Goal: Information Seeking & Learning: Learn about a topic

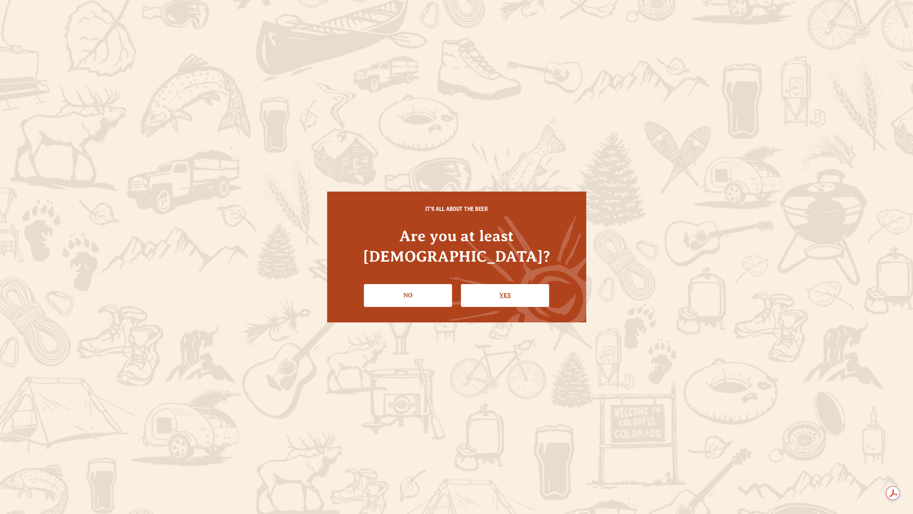
click at [482, 286] on link "Yes" at bounding box center [505, 295] width 88 height 22
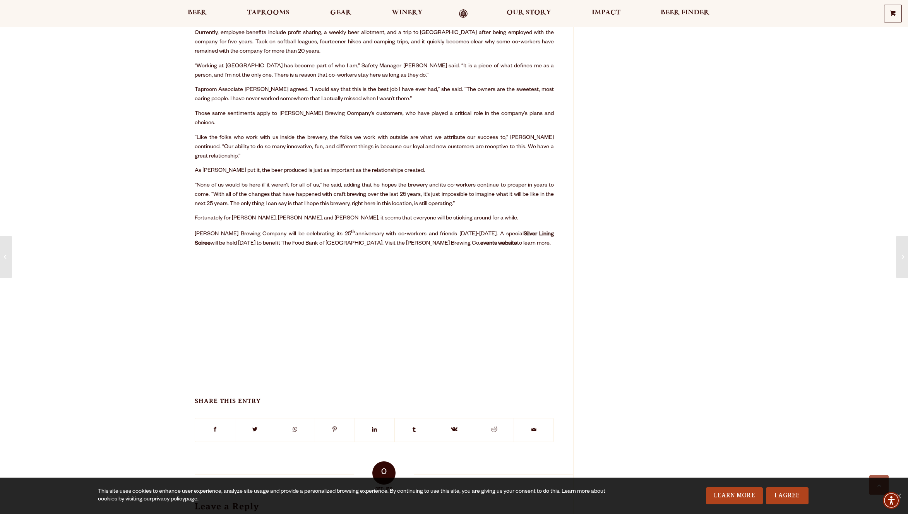
scroll to position [573, 0]
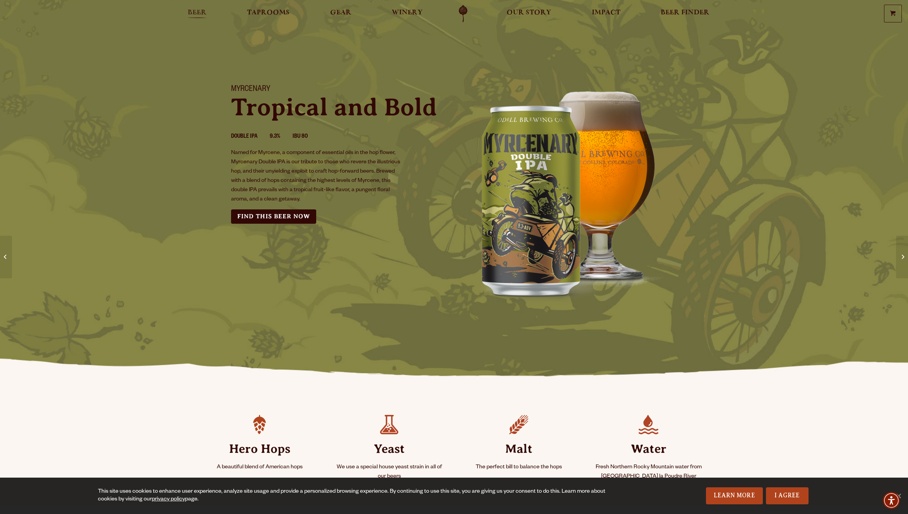
click at [201, 12] on span "Beer" at bounding box center [197, 13] width 19 height 6
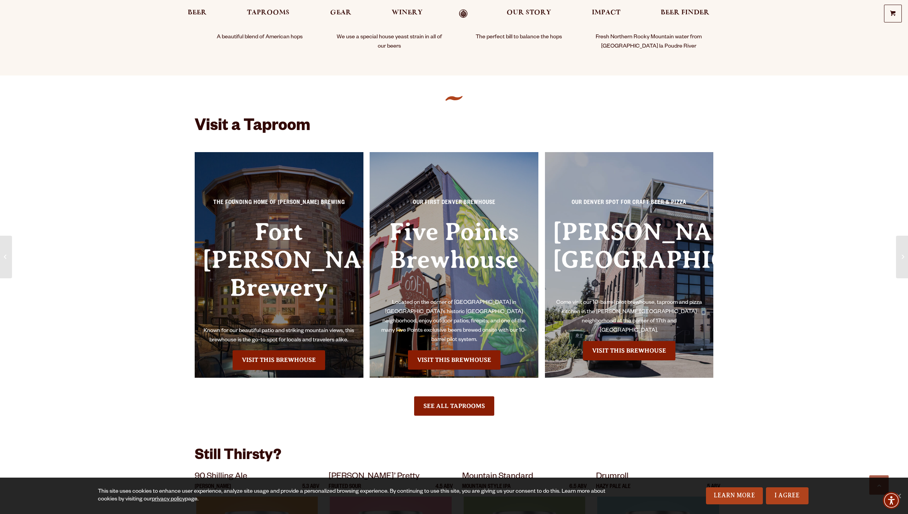
scroll to position [659, 0]
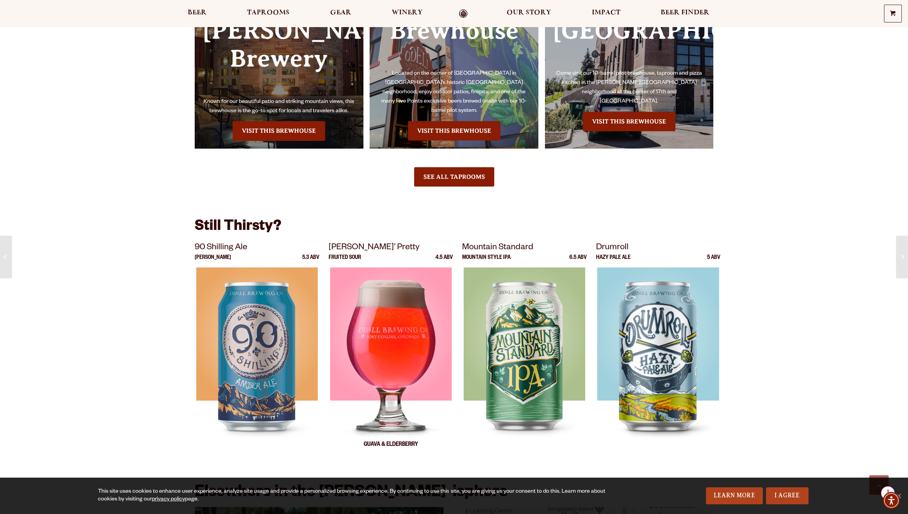
click at [374, 335] on img at bounding box center [390, 363] width 121 height 193
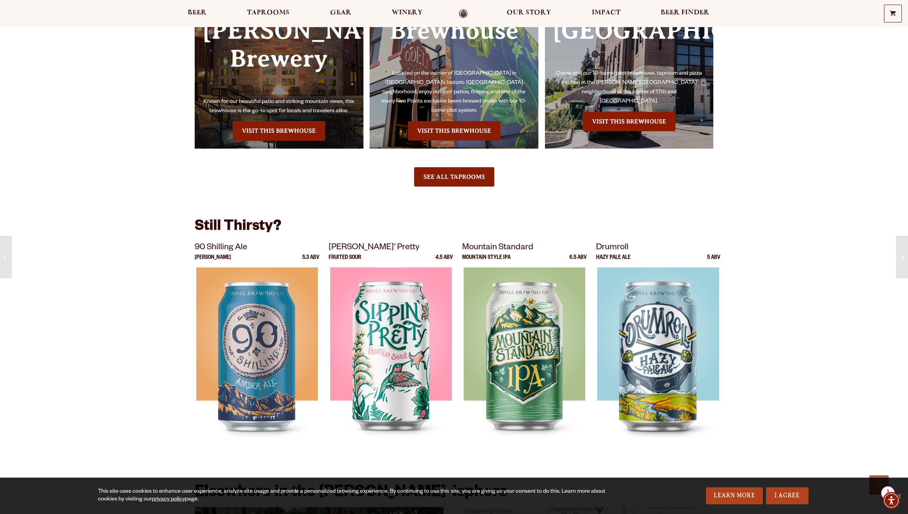
scroll to position [0, 0]
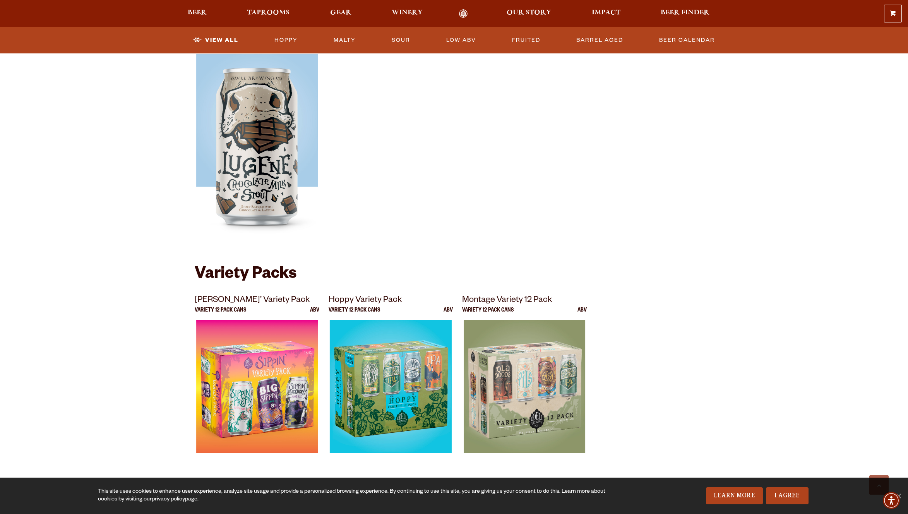
scroll to position [1450, 0]
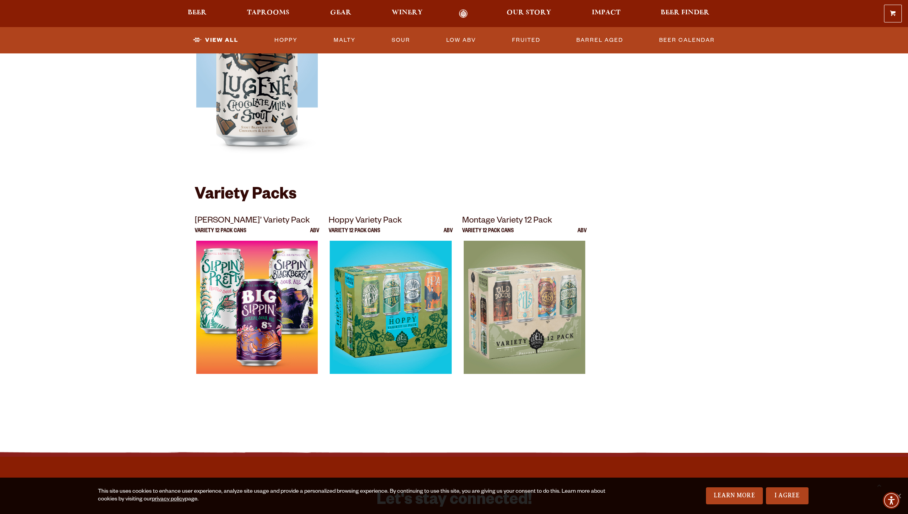
click at [247, 353] on img at bounding box center [256, 337] width 121 height 193
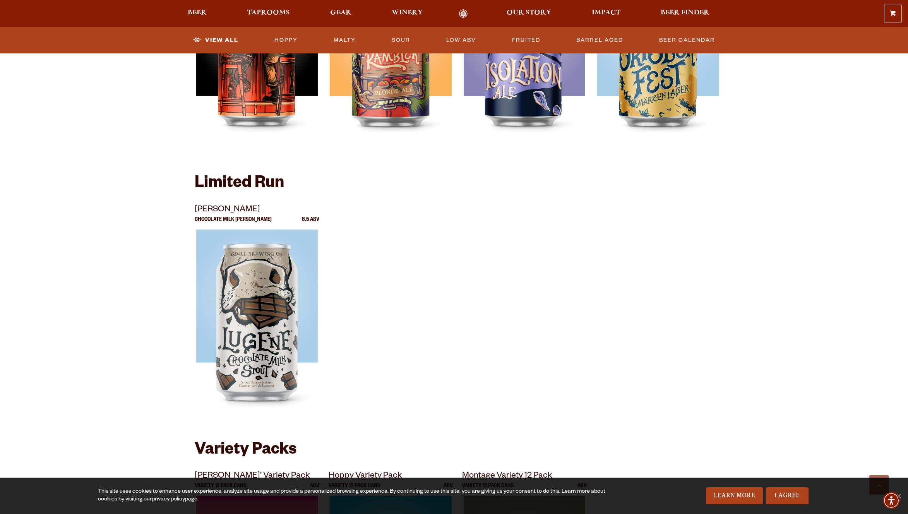
scroll to position [1439, 0]
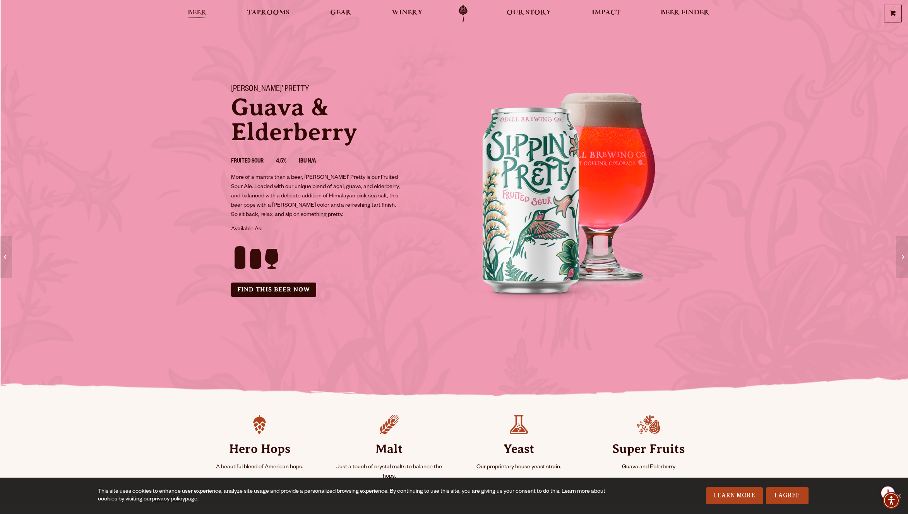
click at [200, 12] on span "Beer" at bounding box center [197, 13] width 19 height 6
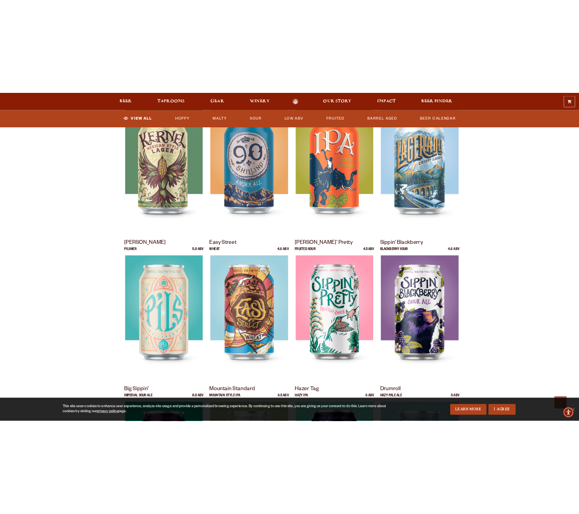
scroll to position [309, 0]
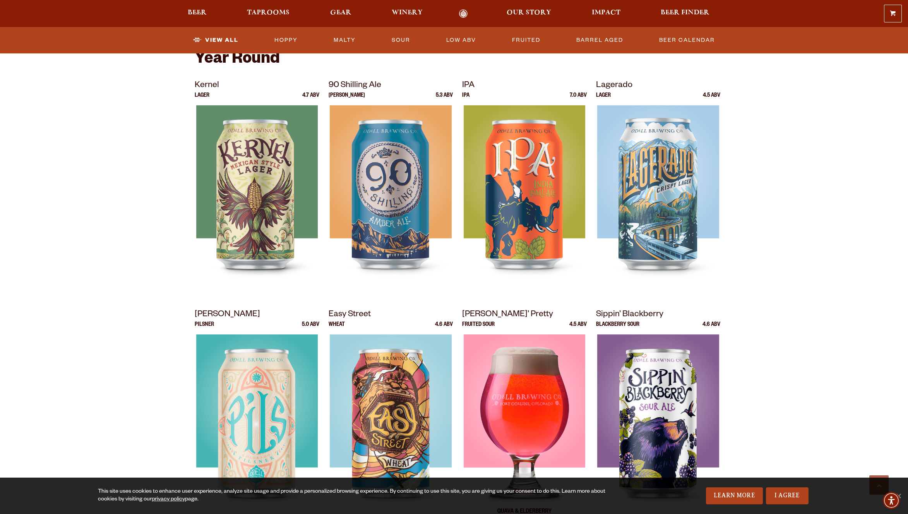
click at [544, 377] on img at bounding box center [523, 430] width 121 height 193
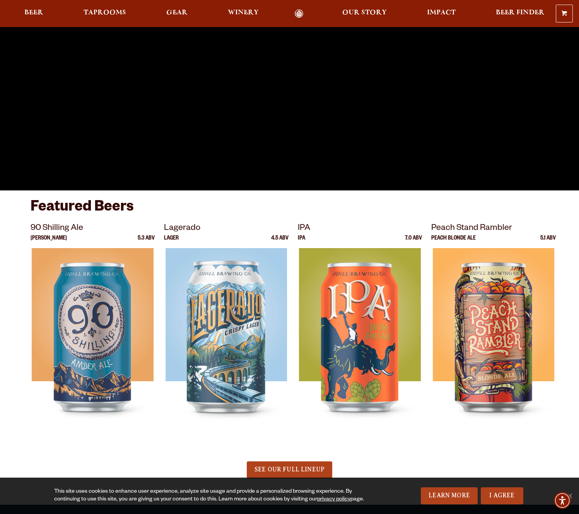
scroll to position [215, 0]
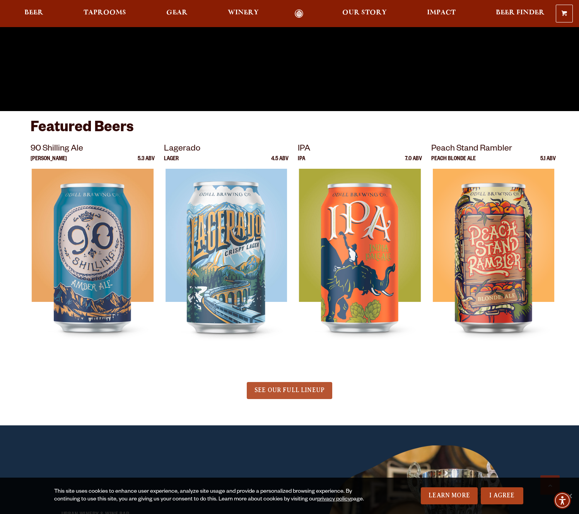
click at [297, 392] on span "SEE OUR FULL LINEUP" at bounding box center [290, 389] width 70 height 7
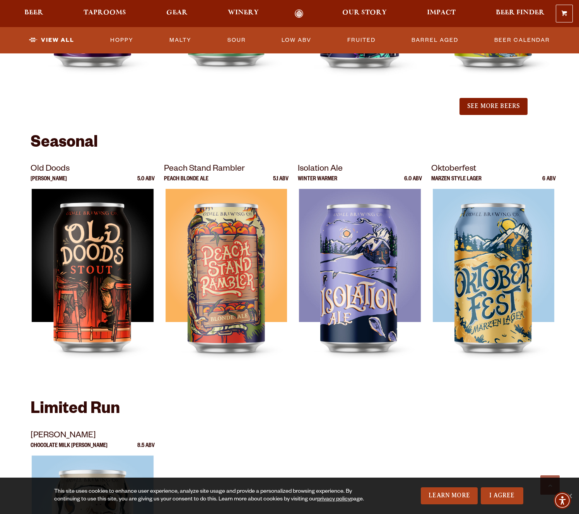
scroll to position [1164, 0]
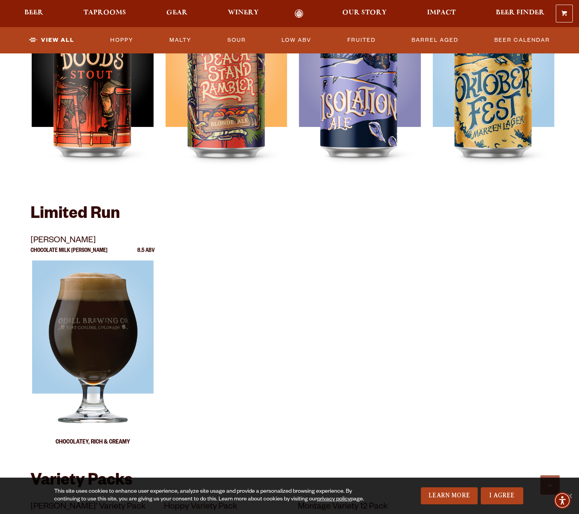
click at [100, 329] on div at bounding box center [93, 356] width 125 height 193
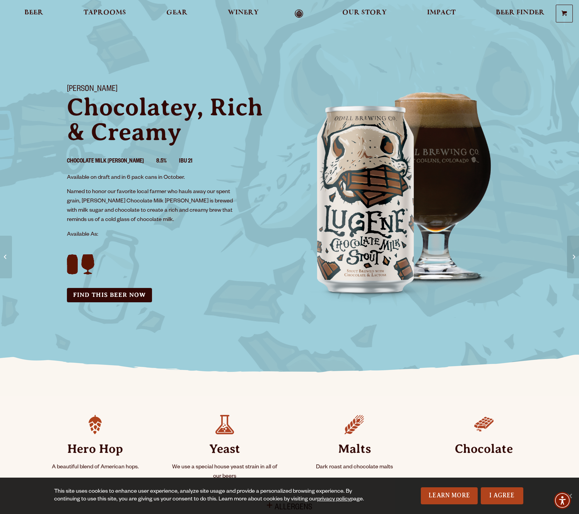
scroll to position [27, 0]
